Goal: Complete application form

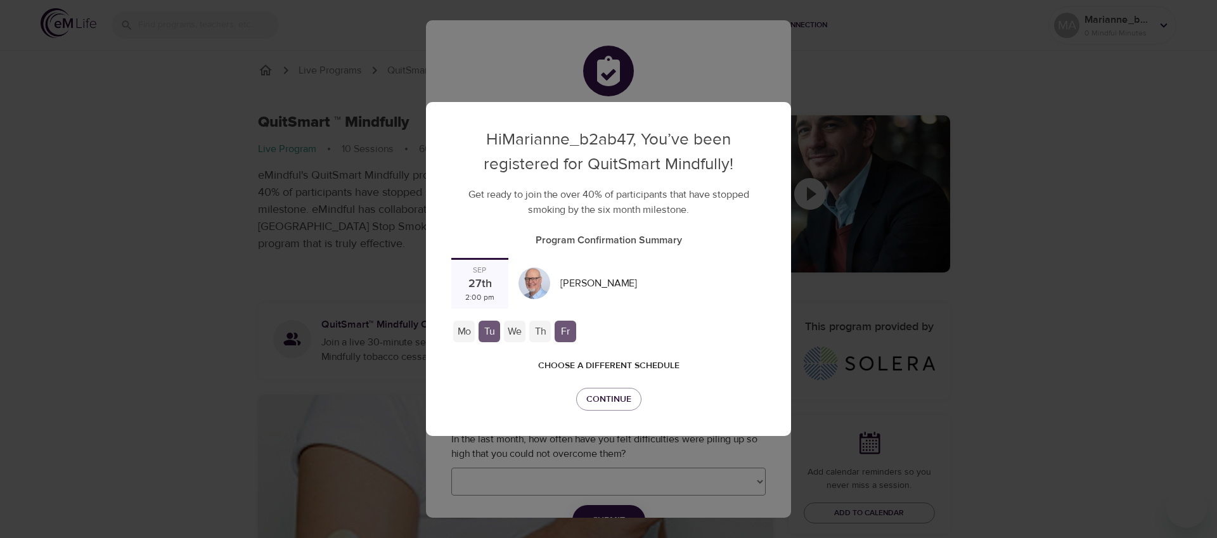
checkbox input "true"
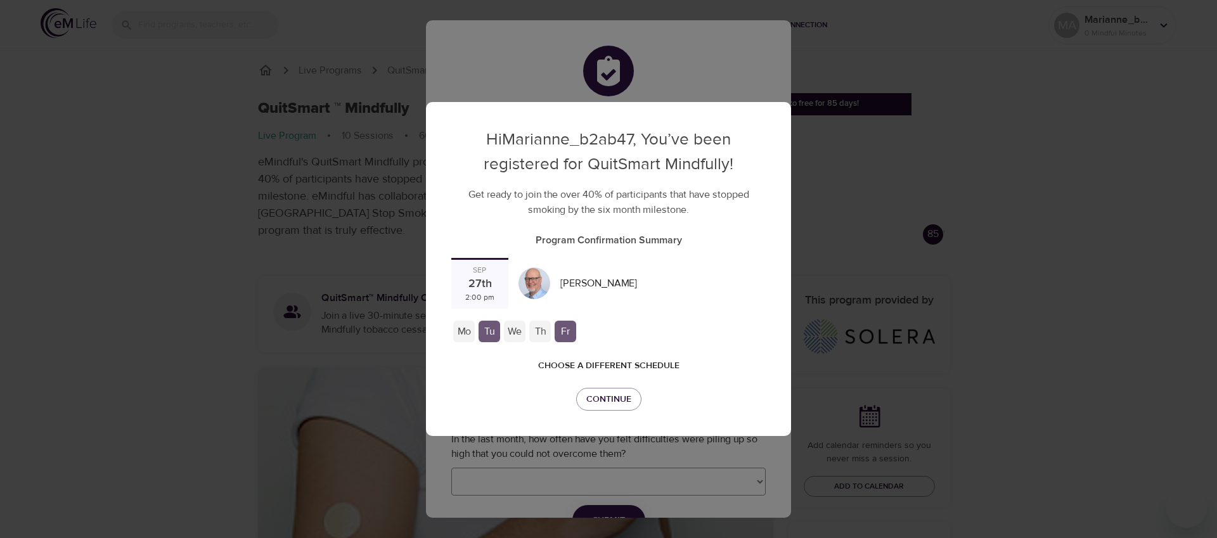
click at [591, 358] on span "Choose a different schedule" at bounding box center [608, 366] width 141 height 16
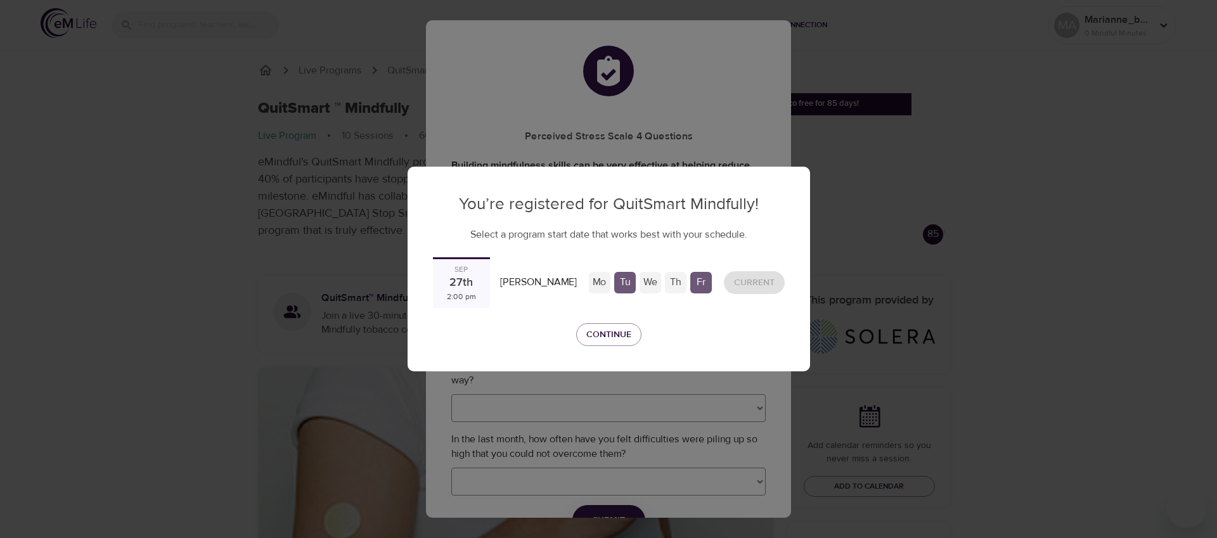
click at [589, 281] on div "Mo" at bounding box center [600, 283] width 22 height 22
click at [729, 280] on div "Current" at bounding box center [754, 283] width 71 height 34
click at [605, 331] on span "Continue" at bounding box center [608, 335] width 45 height 16
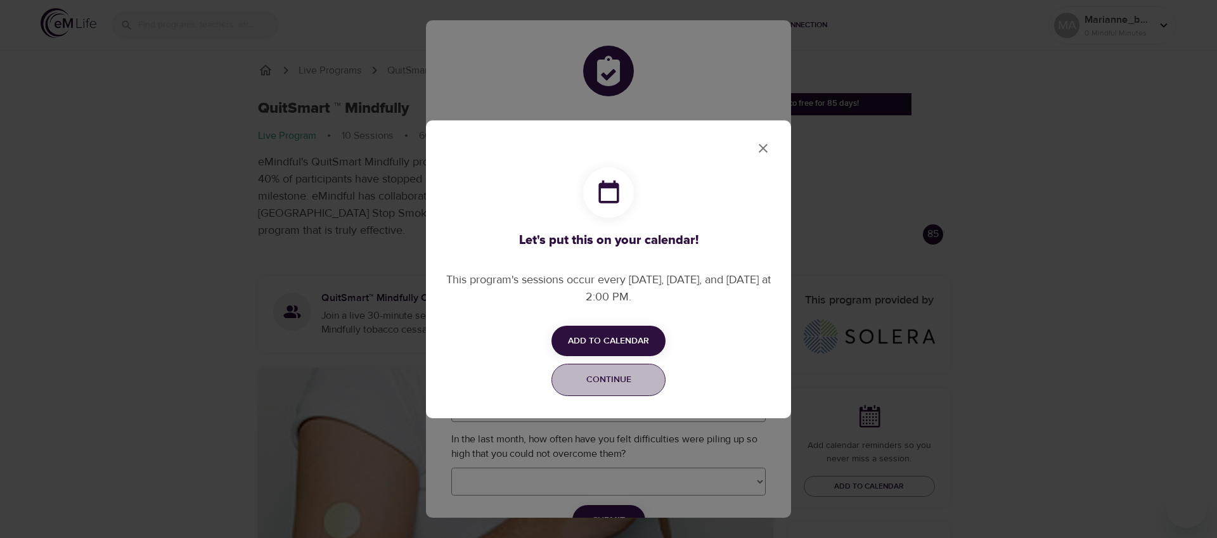
click at [603, 376] on span "Continue" at bounding box center [609, 380] width 98 height 16
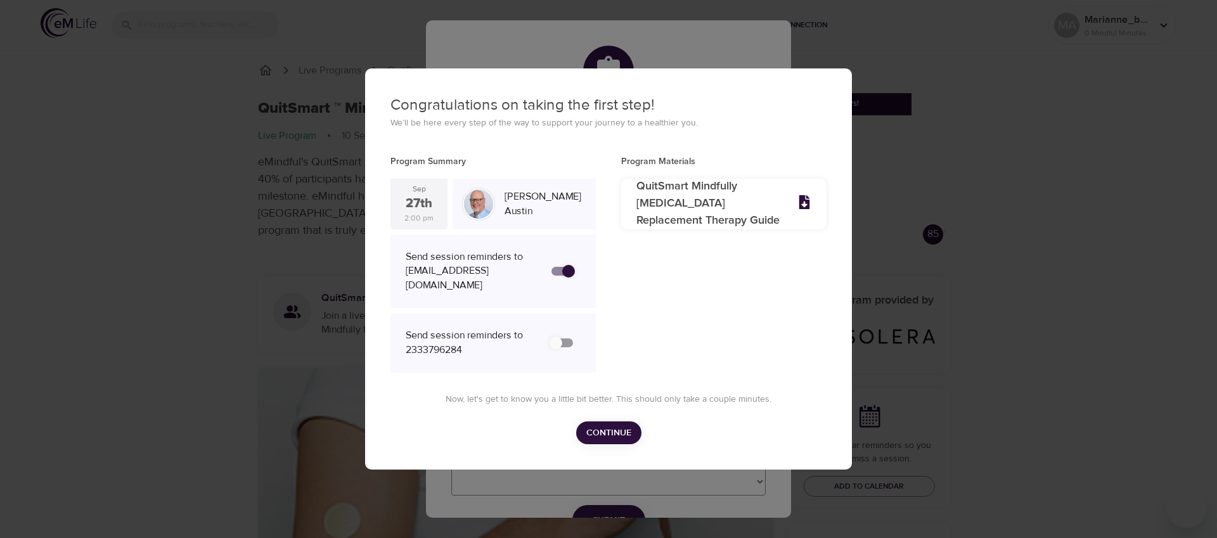
click at [615, 437] on span "Continue" at bounding box center [608, 433] width 45 height 16
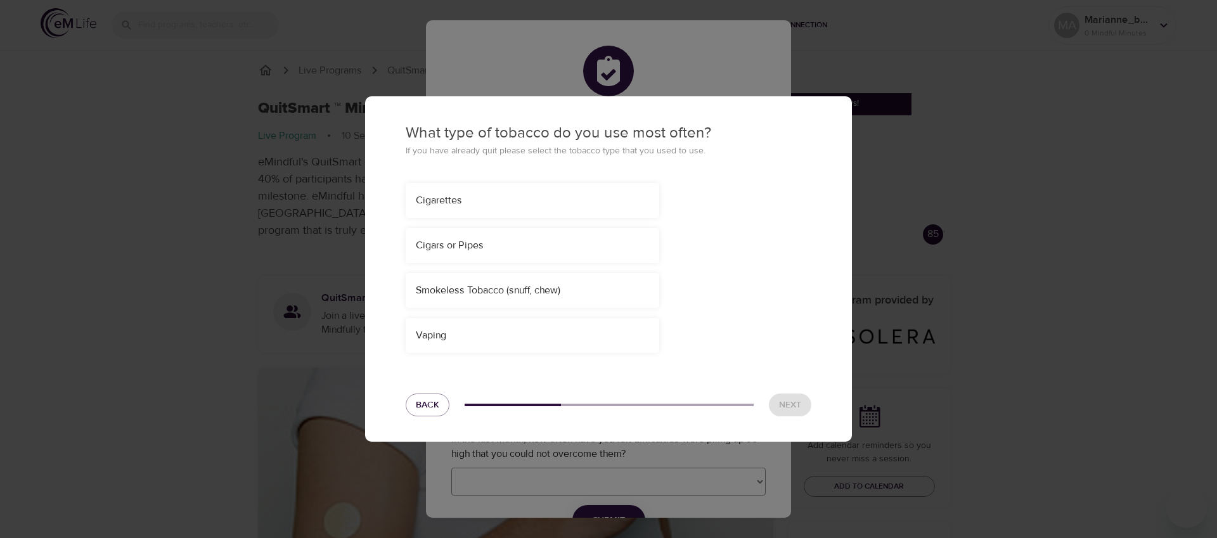
click at [498, 200] on div "Cigarettes" at bounding box center [532, 200] width 233 height 15
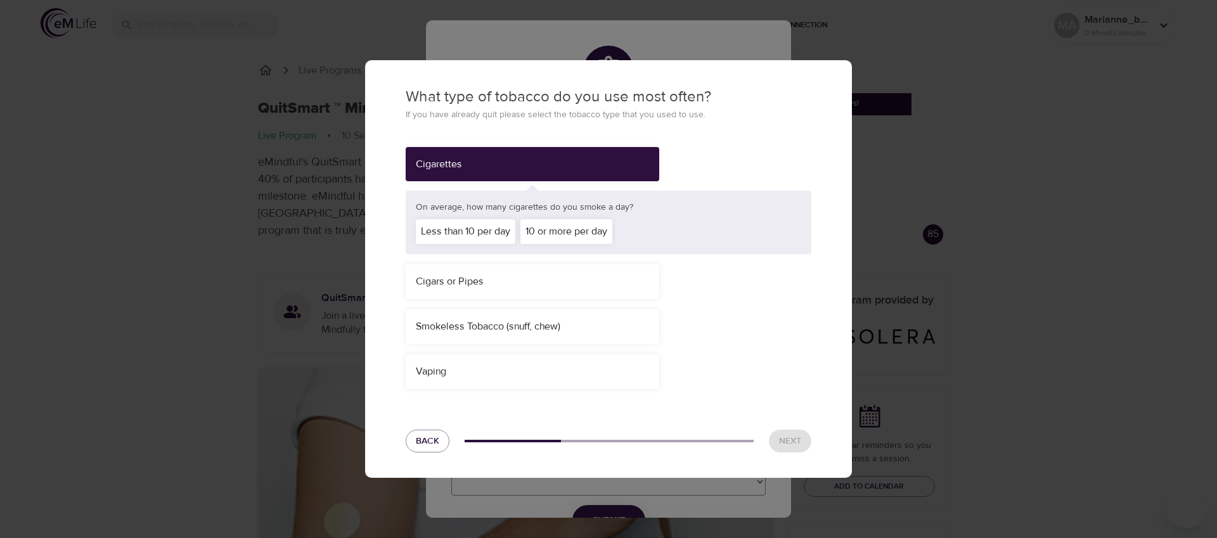
click at [491, 227] on div "Less than 10 per day" at bounding box center [466, 231] width 100 height 25
click at [492, 281] on div "Cigars or Pipes" at bounding box center [533, 281] width 254 height 35
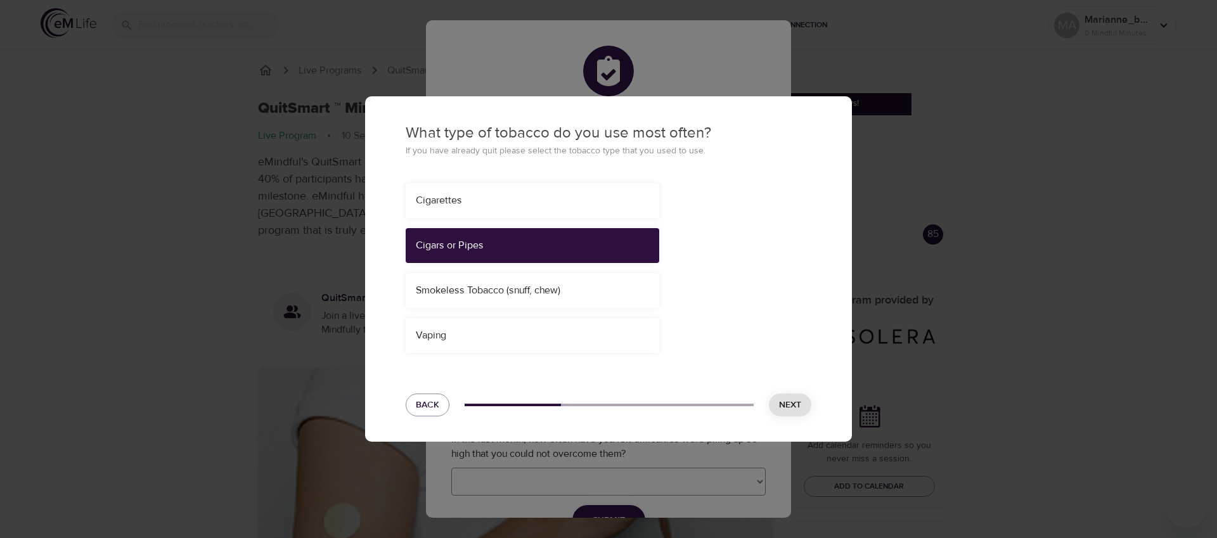
click at [446, 202] on div "Cigarettes" at bounding box center [532, 200] width 233 height 15
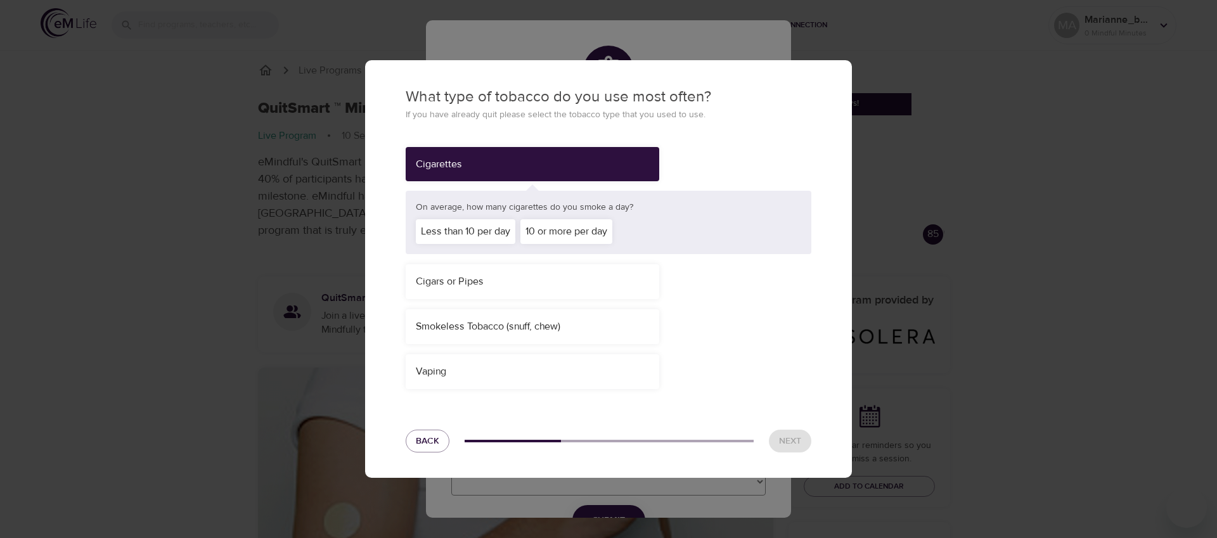
click at [466, 286] on div "Cigars or Pipes" at bounding box center [533, 281] width 254 height 35
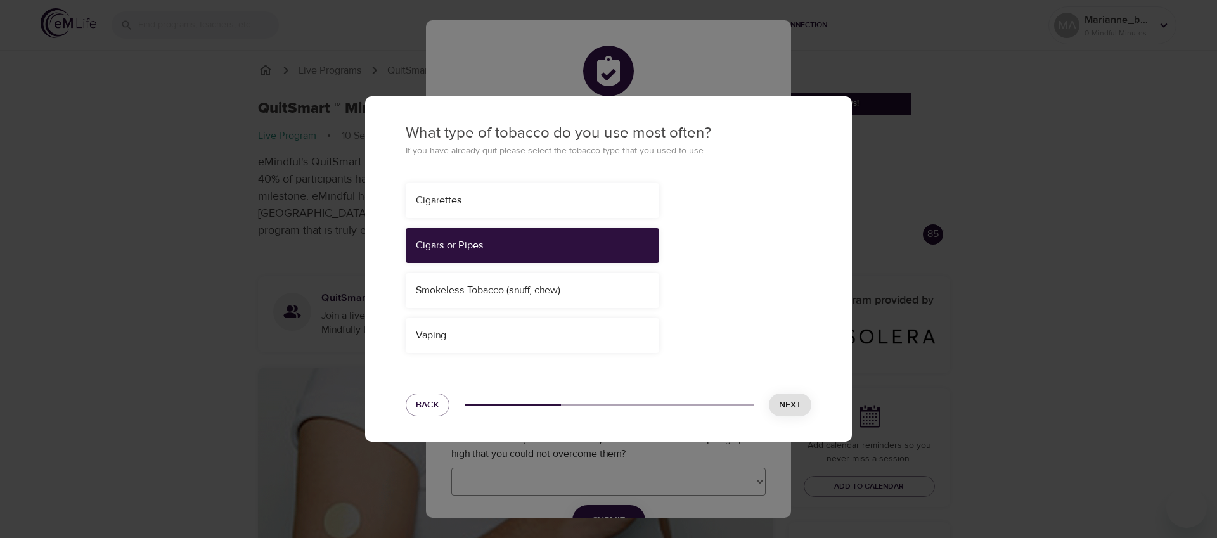
click at [443, 200] on div "Cigarettes" at bounding box center [532, 200] width 233 height 15
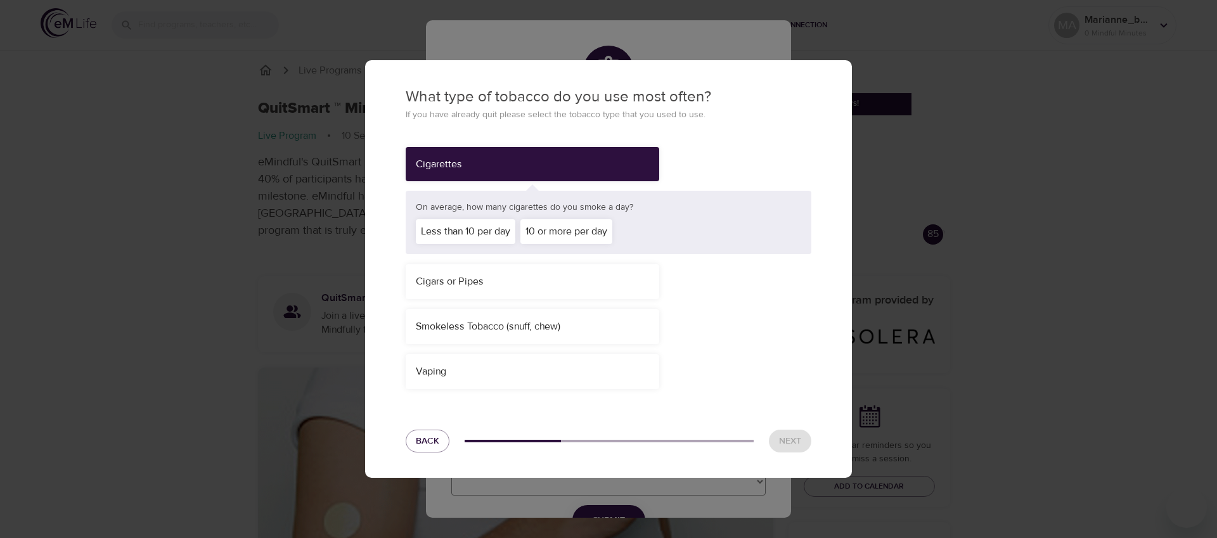
click at [459, 227] on div "Less than 10 per day" at bounding box center [466, 231] width 100 height 25
click at [800, 441] on span "Next" at bounding box center [790, 441] width 22 height 16
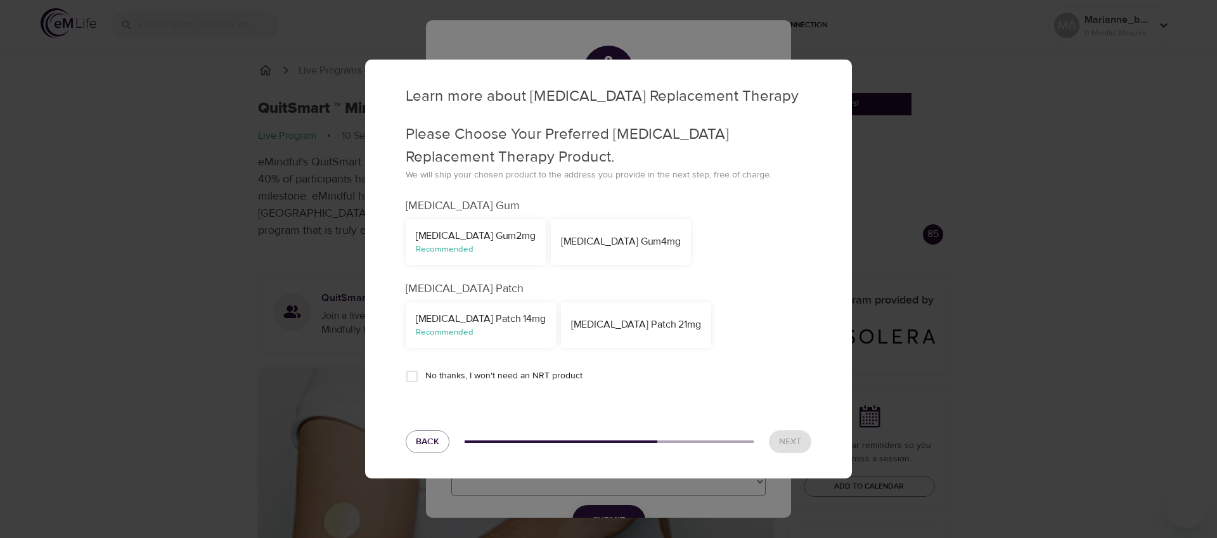
click at [561, 244] on div "[MEDICAL_DATA] Gum 4mg" at bounding box center [621, 241] width 120 height 15
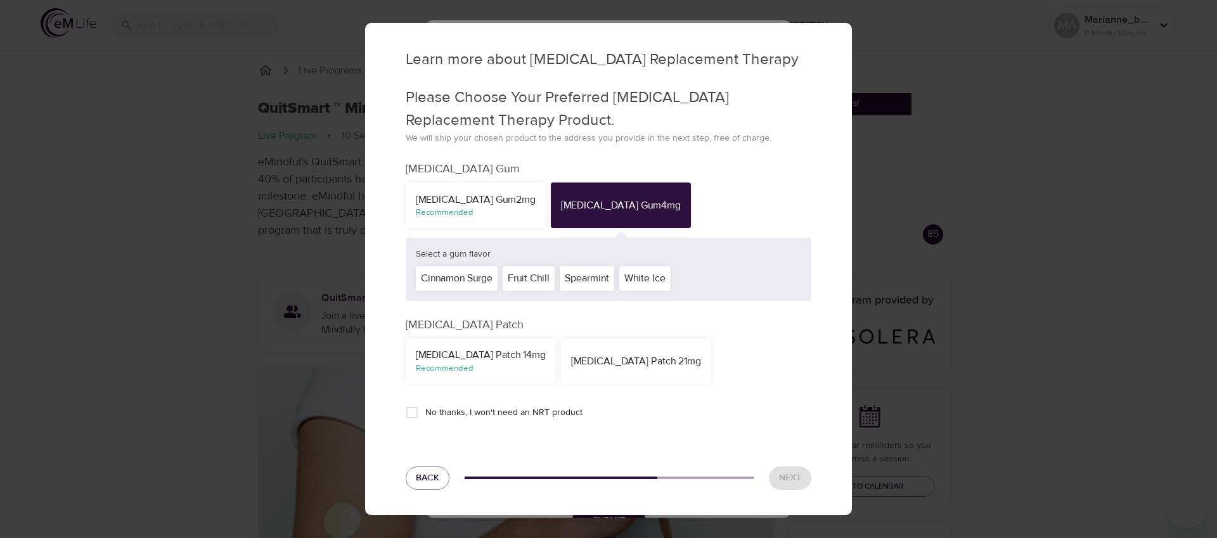
click at [662, 274] on div "White Ice" at bounding box center [644, 278] width 51 height 25
click at [786, 470] on span "Next" at bounding box center [790, 478] width 22 height 16
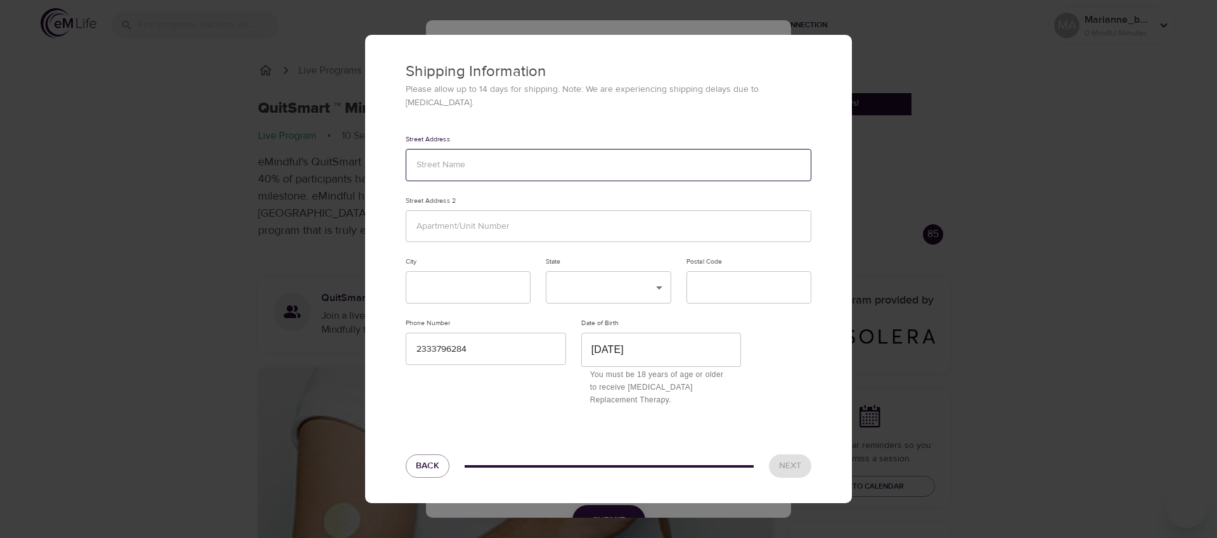
click at [472, 157] on input "text" at bounding box center [609, 165] width 406 height 32
type input "1234 TEST"
type input "TEST"
type input "Test"
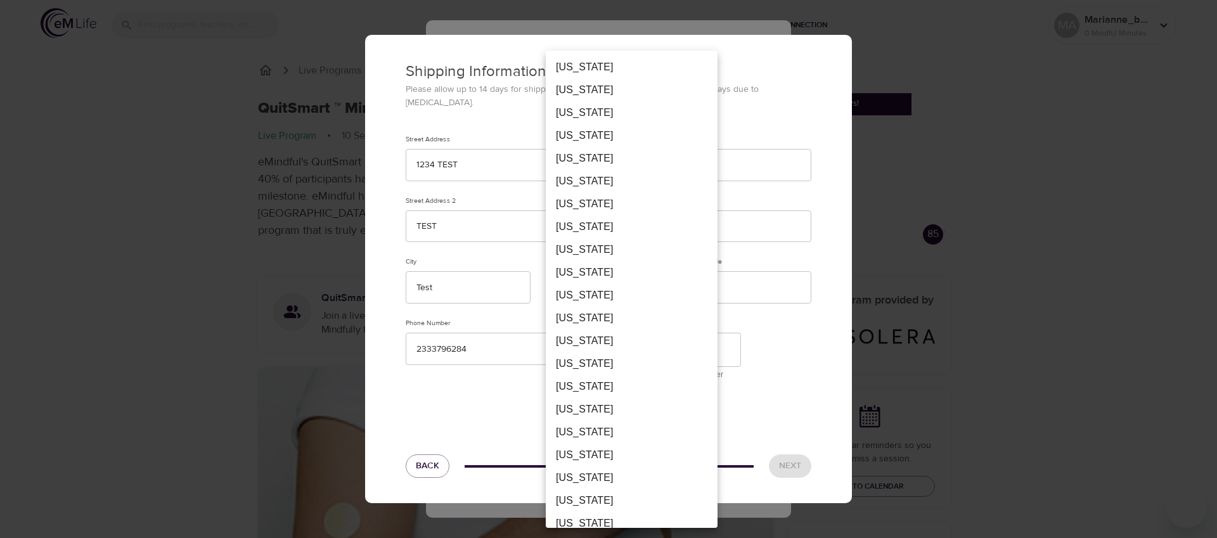
click at [611, 321] on li "[US_STATE]" at bounding box center [632, 318] width 172 height 23
type input "FL"
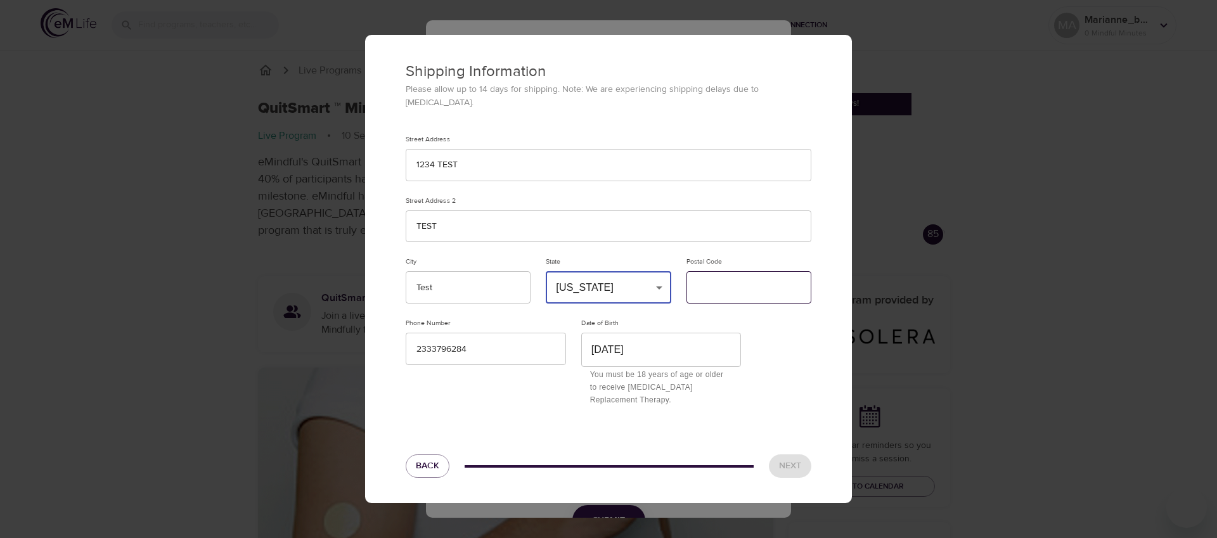
click at [736, 287] on input "text" at bounding box center [748, 287] width 125 height 32
type input "12345"
click at [786, 458] on span "Next" at bounding box center [790, 466] width 22 height 16
